Goal: Transaction & Acquisition: Purchase product/service

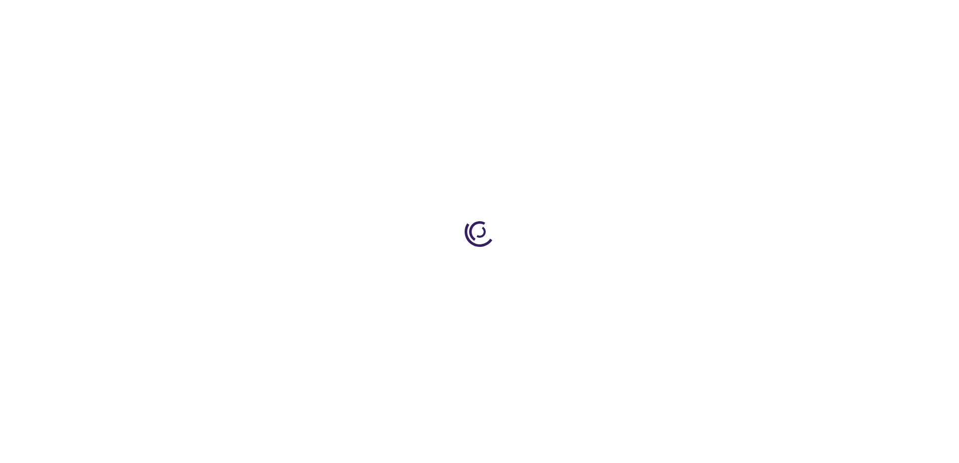
type input "0"
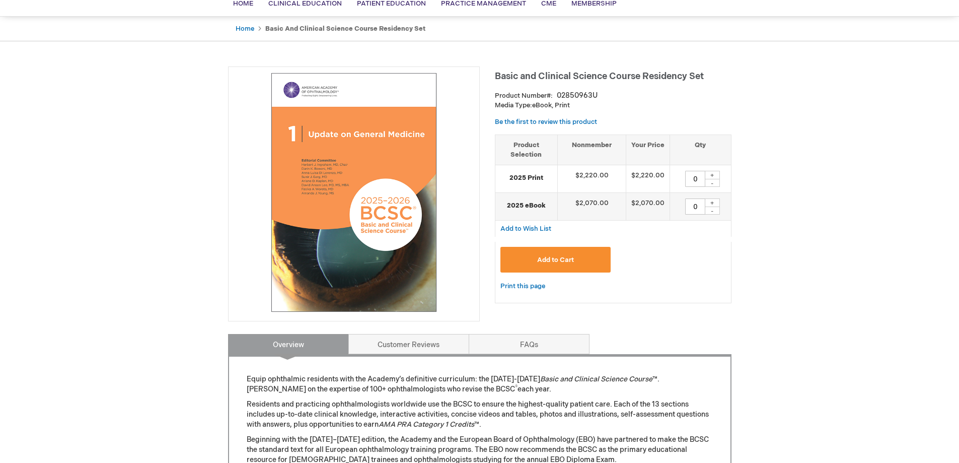
scroll to position [84, 0]
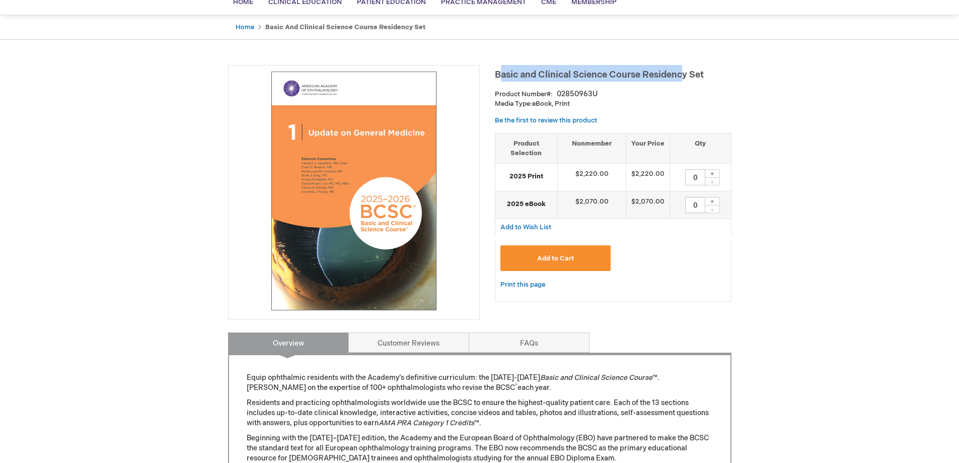
drag, startPoint x: 498, startPoint y: 70, endPoint x: 688, endPoint y: 71, distance: 189.3
click at [687, 71] on span "Basic and Clinical Science Course Residency Set" at bounding box center [599, 74] width 209 height 11
click at [688, 71] on span "Basic and Clinical Science Course Residency Set" at bounding box center [599, 74] width 209 height 11
drag, startPoint x: 496, startPoint y: 75, endPoint x: 715, endPoint y: 75, distance: 219.5
click at [715, 75] on h1 "Basic and Clinical Science Course Residency Set" at bounding box center [613, 73] width 237 height 17
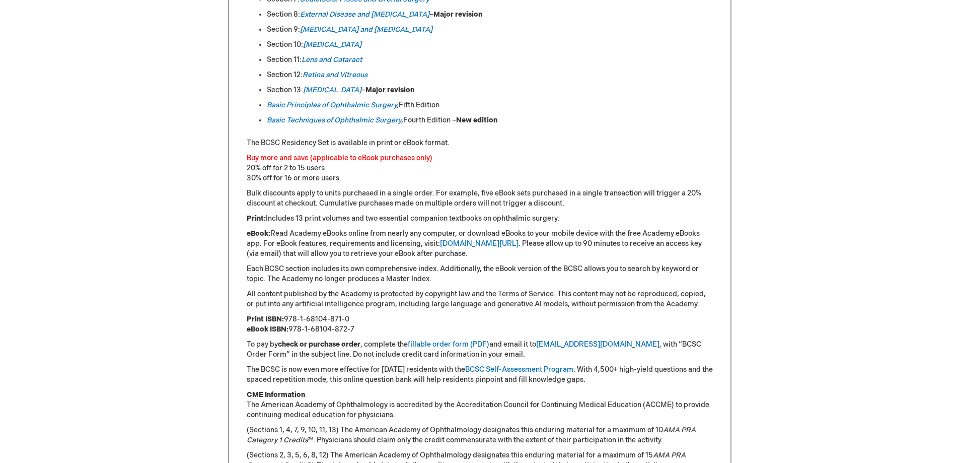
scroll to position [671, 0]
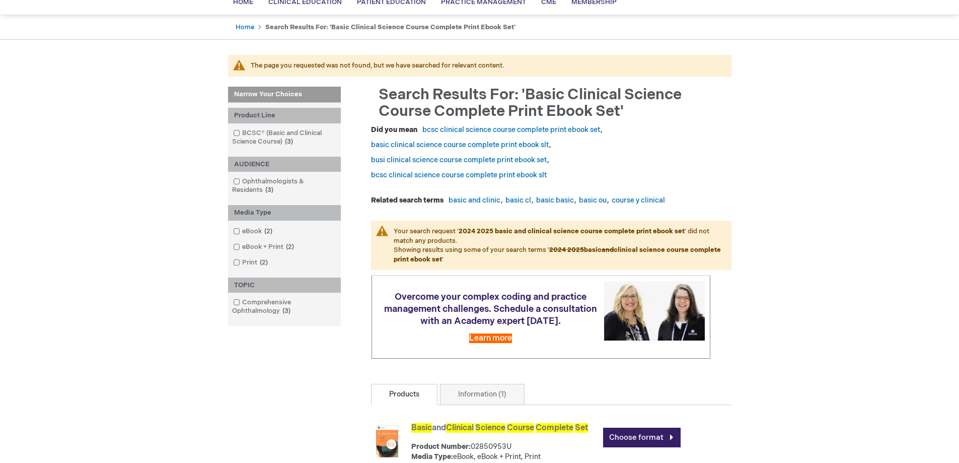
scroll to position [336, 0]
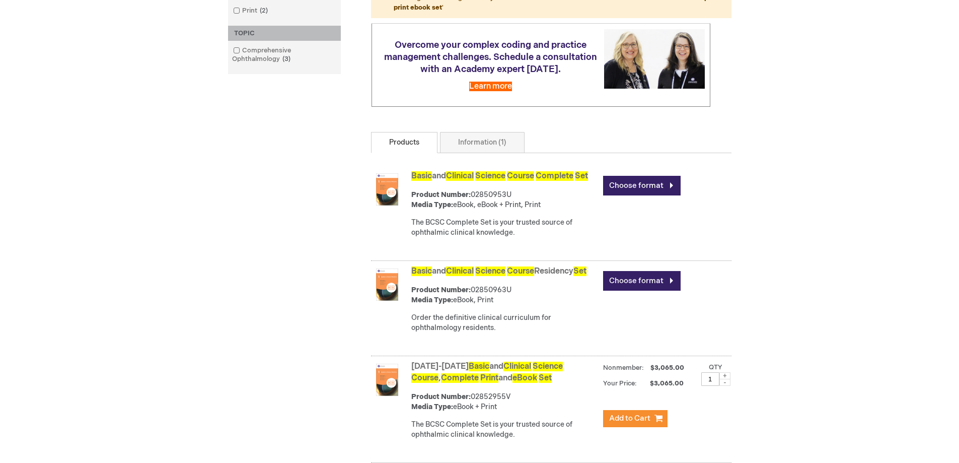
click at [637, 291] on link "Choose format" at bounding box center [642, 281] width 78 height 20
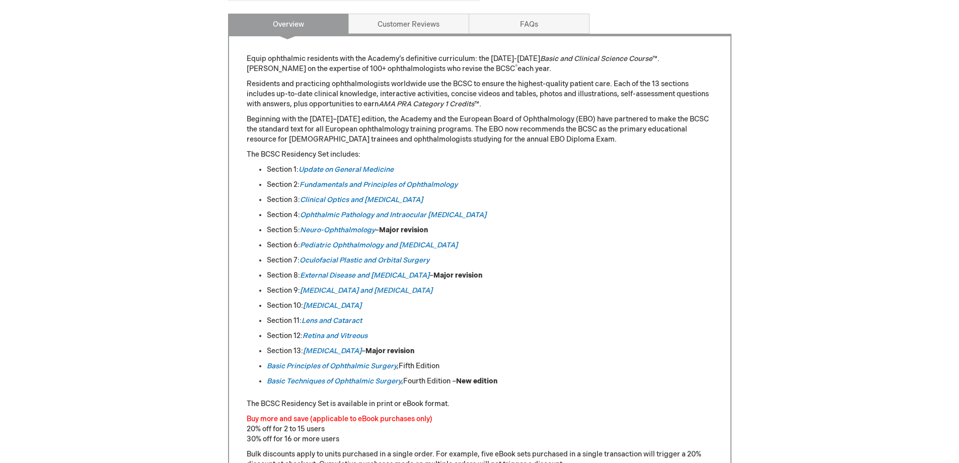
scroll to position [336, 0]
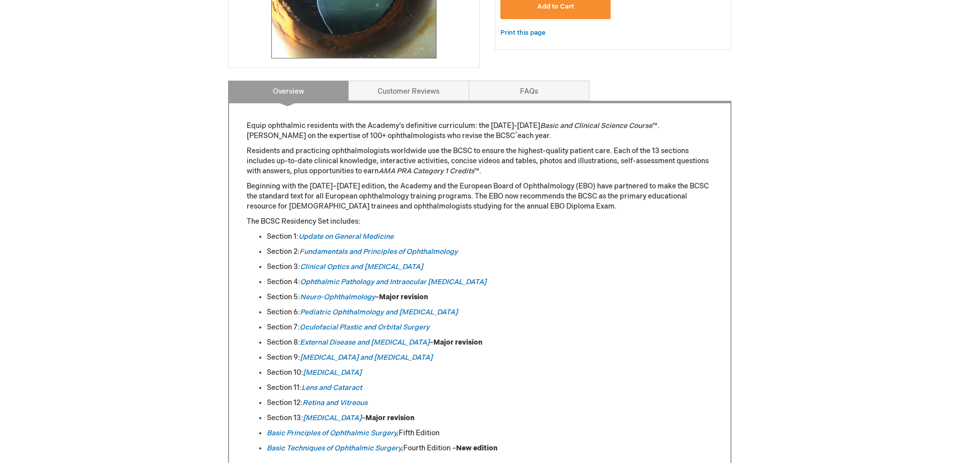
click at [346, 236] on link "Update on General Medicine" at bounding box center [346, 236] width 95 height 9
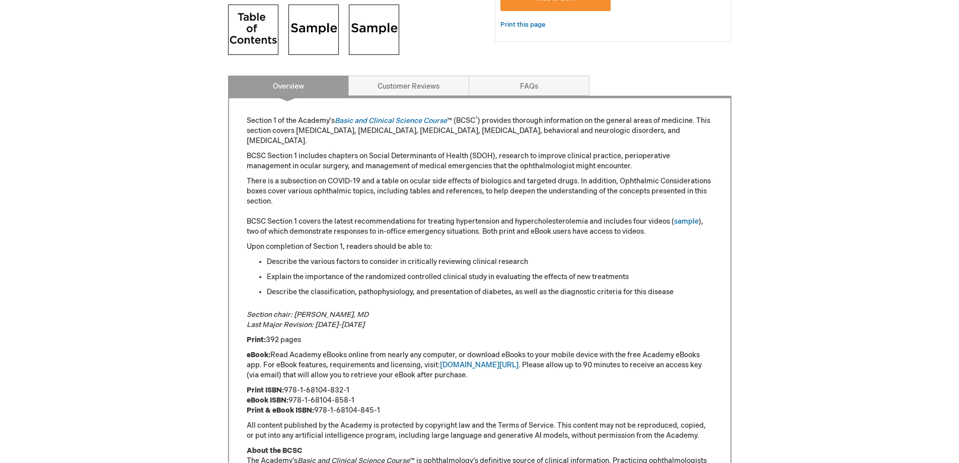
scroll to position [84, 0]
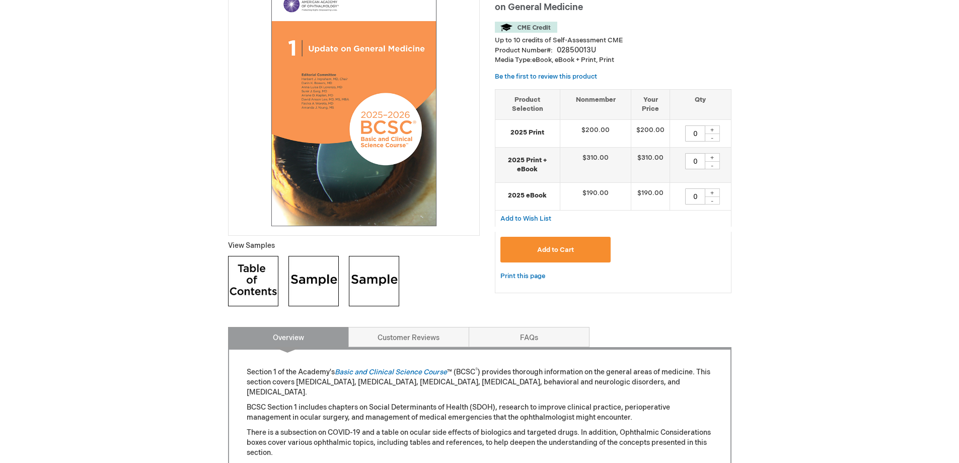
scroll to position [252, 0]
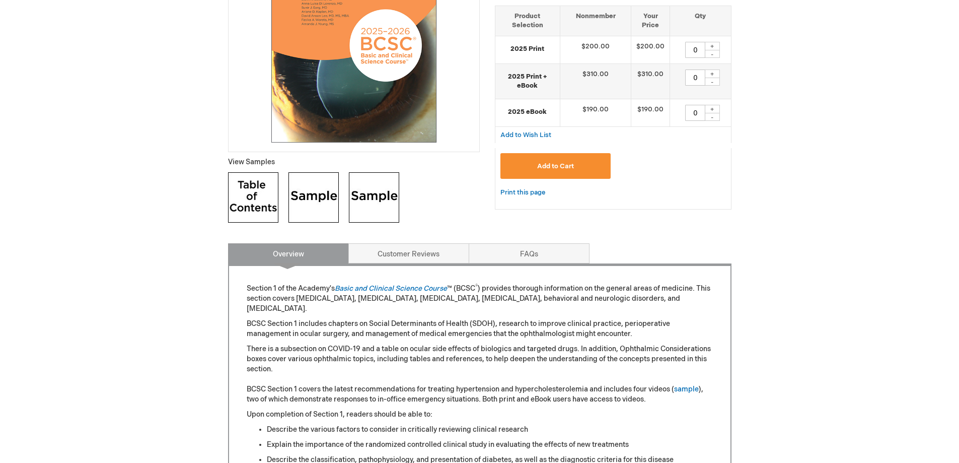
scroll to position [585, 0]
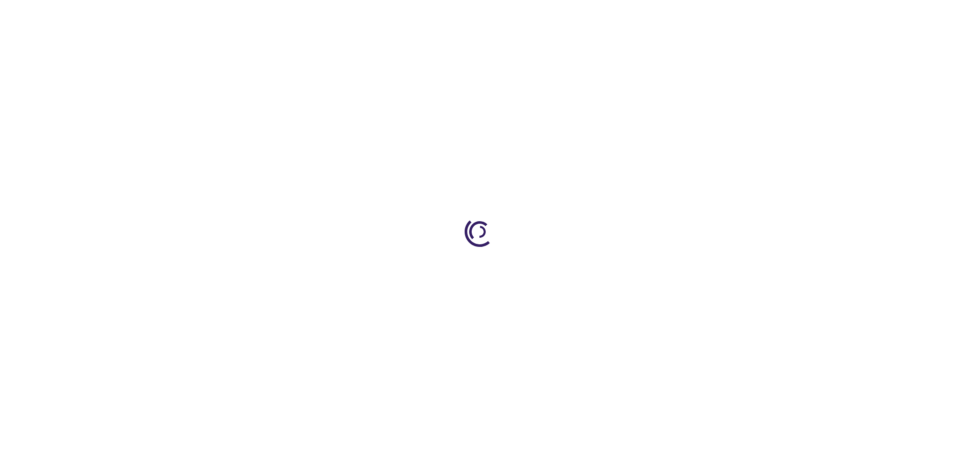
type input "0"
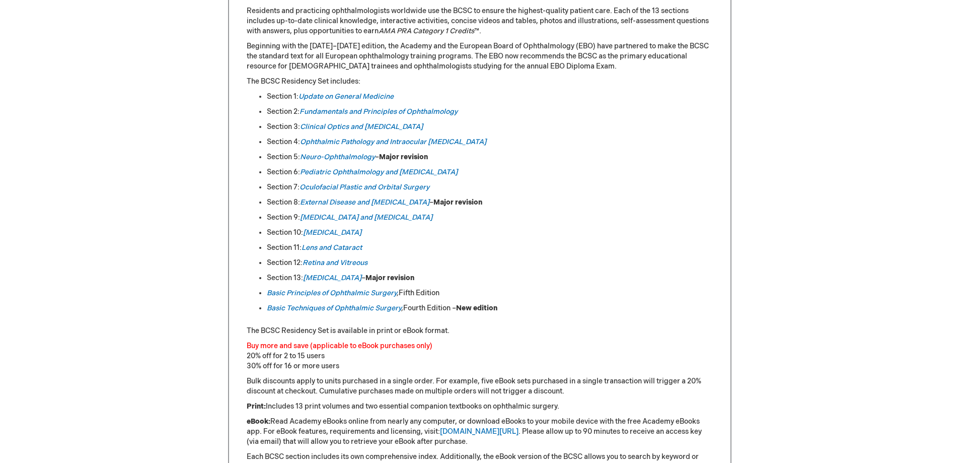
scroll to position [503, 0]
